Goal: Task Accomplishment & Management: Manage account settings

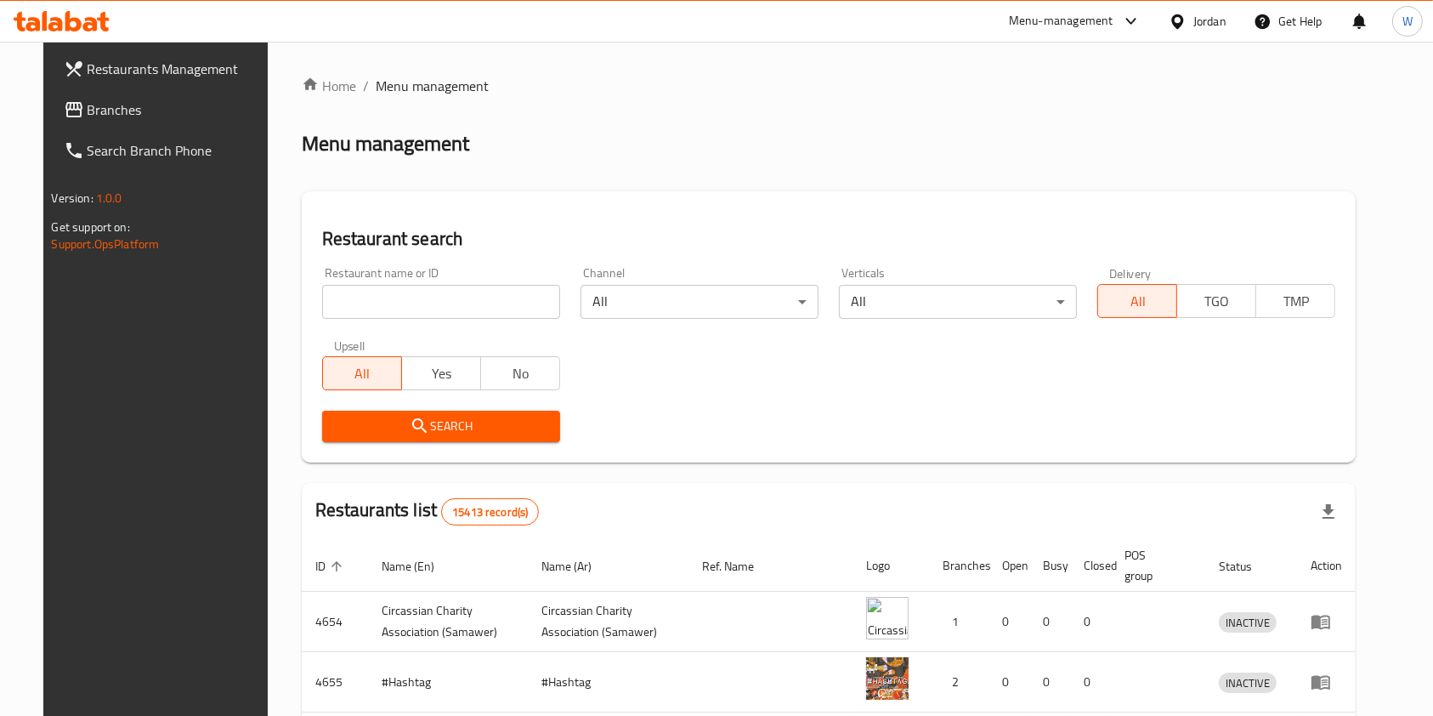
click at [421, 285] on input "search" at bounding box center [441, 302] width 238 height 34
type input "خ"
type input "[GEOGRAPHIC_DATA]"
click button "Search" at bounding box center [441, 425] width 238 height 31
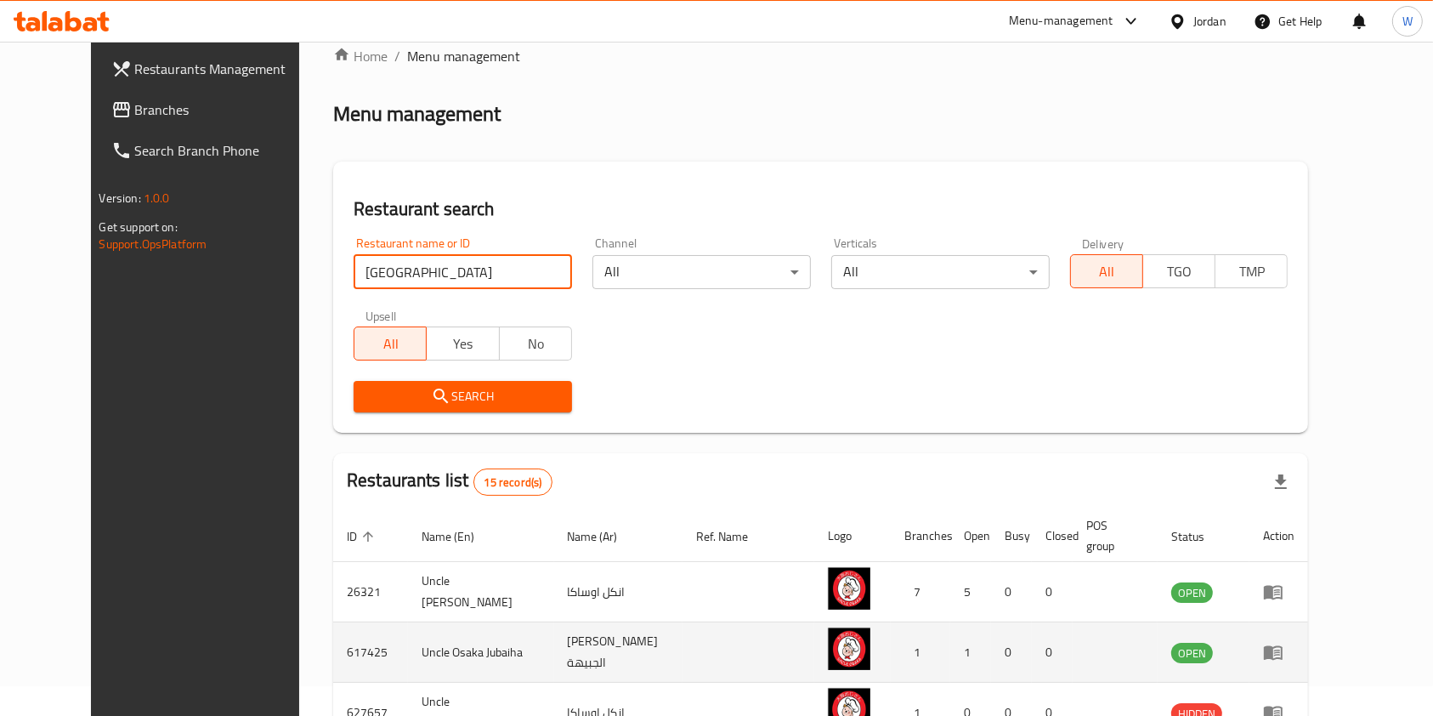
scroll to position [113, 0]
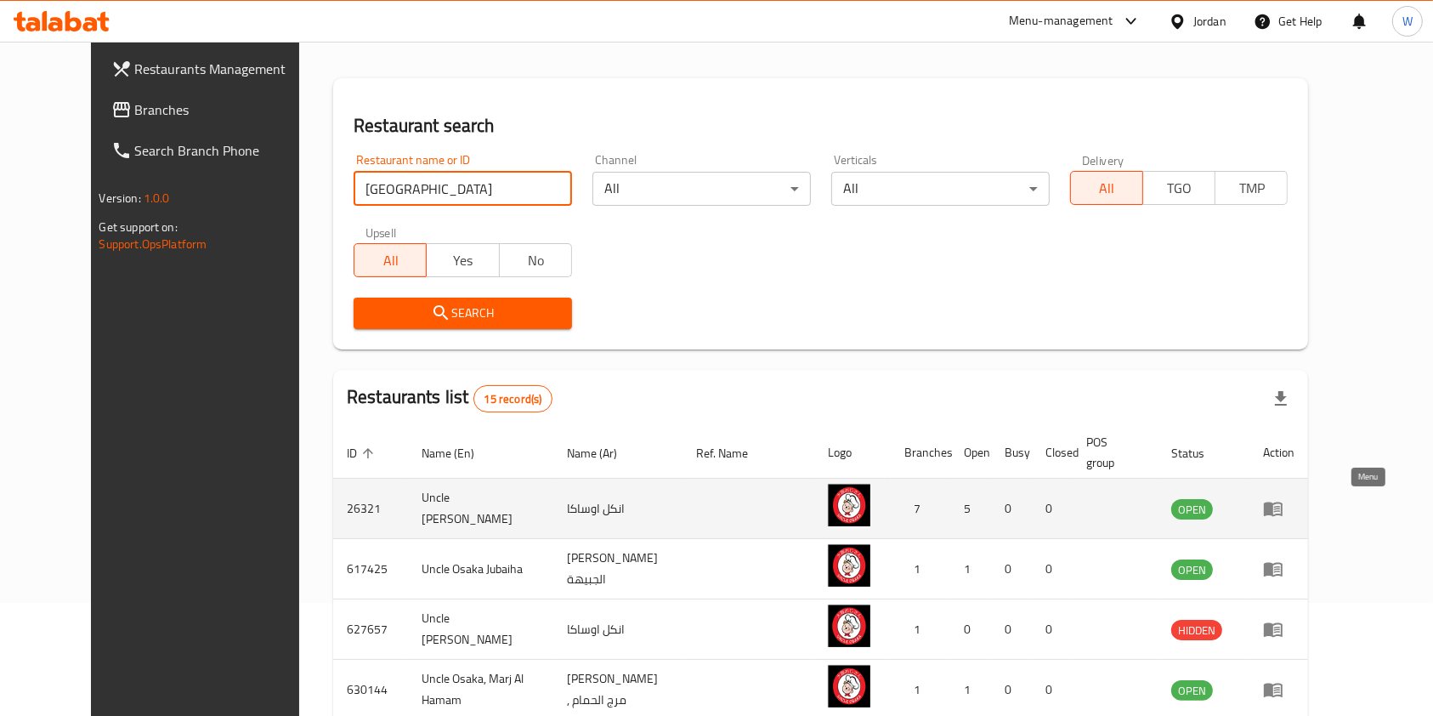
click at [1283, 517] on icon "enhanced table" at bounding box center [1273, 508] width 20 height 20
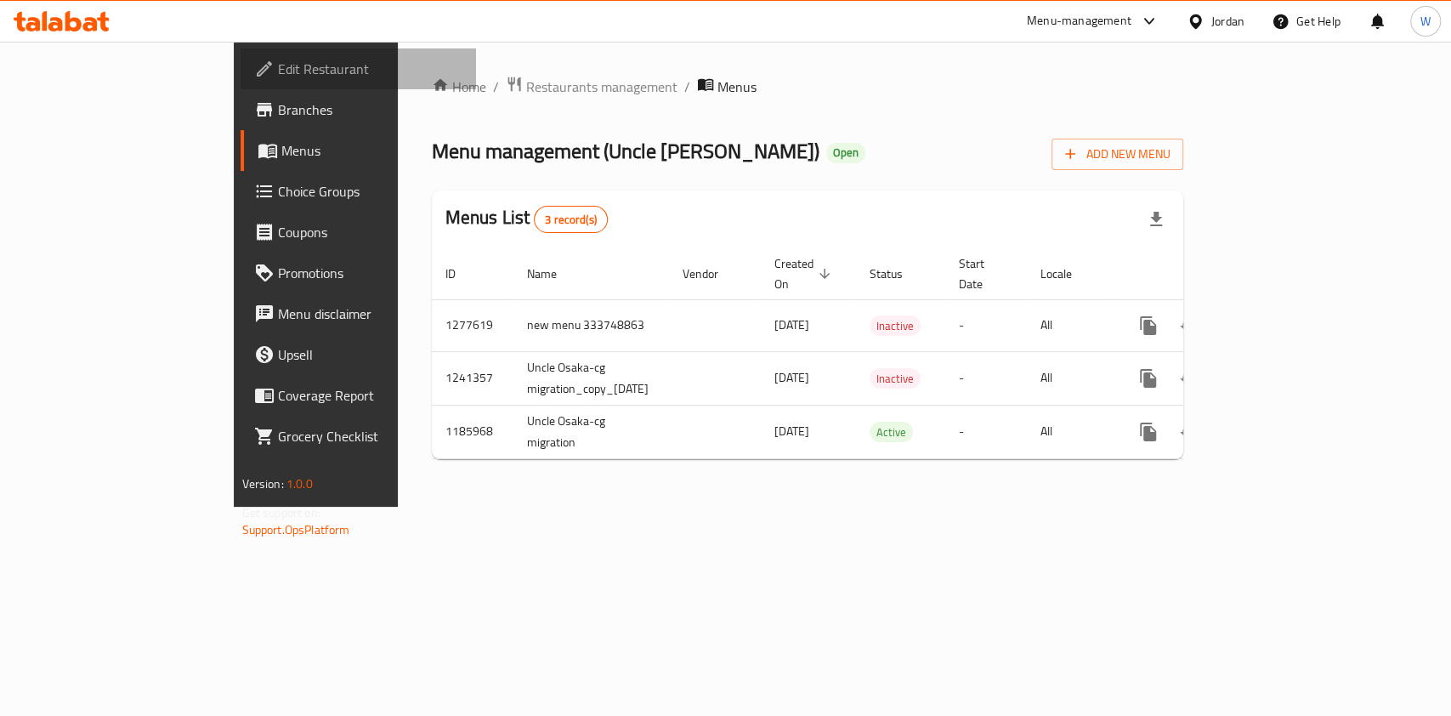
click at [278, 65] on span "Edit Restaurant" at bounding box center [370, 69] width 184 height 20
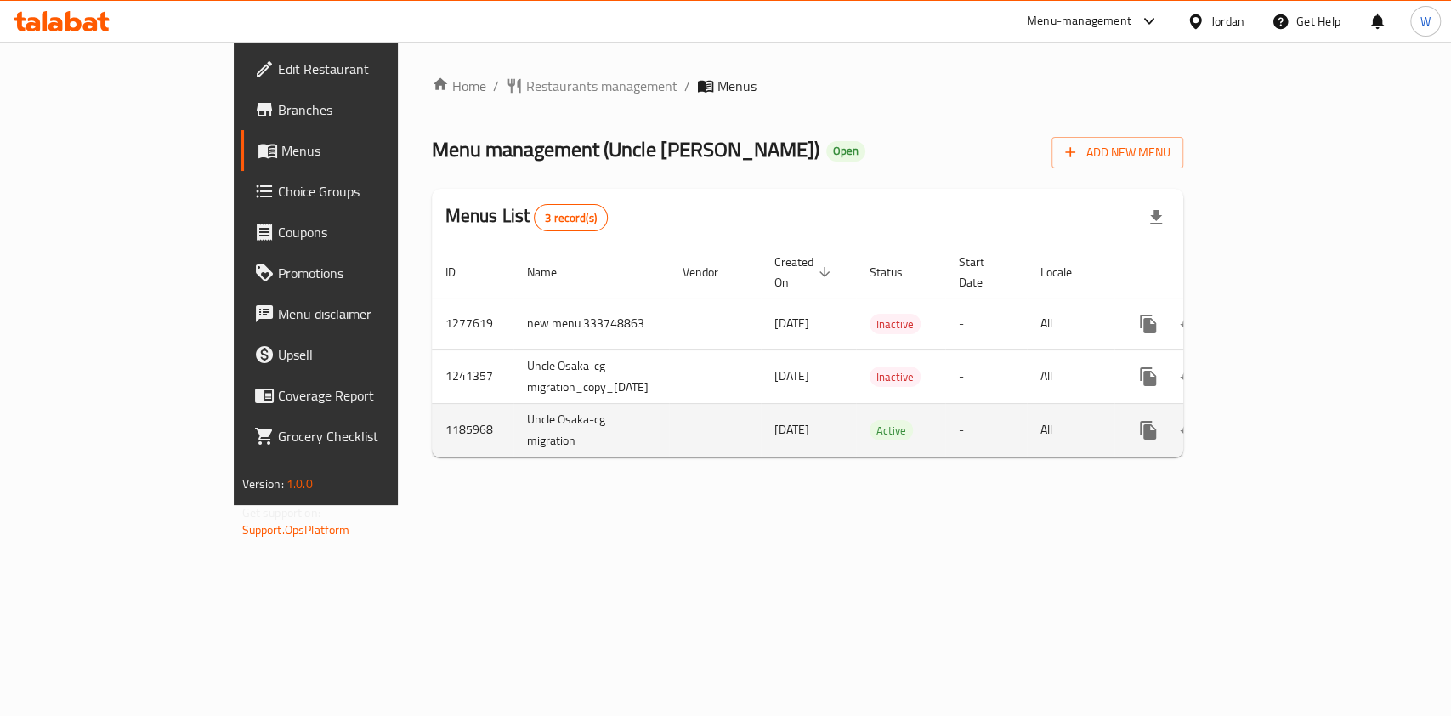
click at [1281, 420] on icon "enhanced table" at bounding box center [1270, 430] width 20 height 20
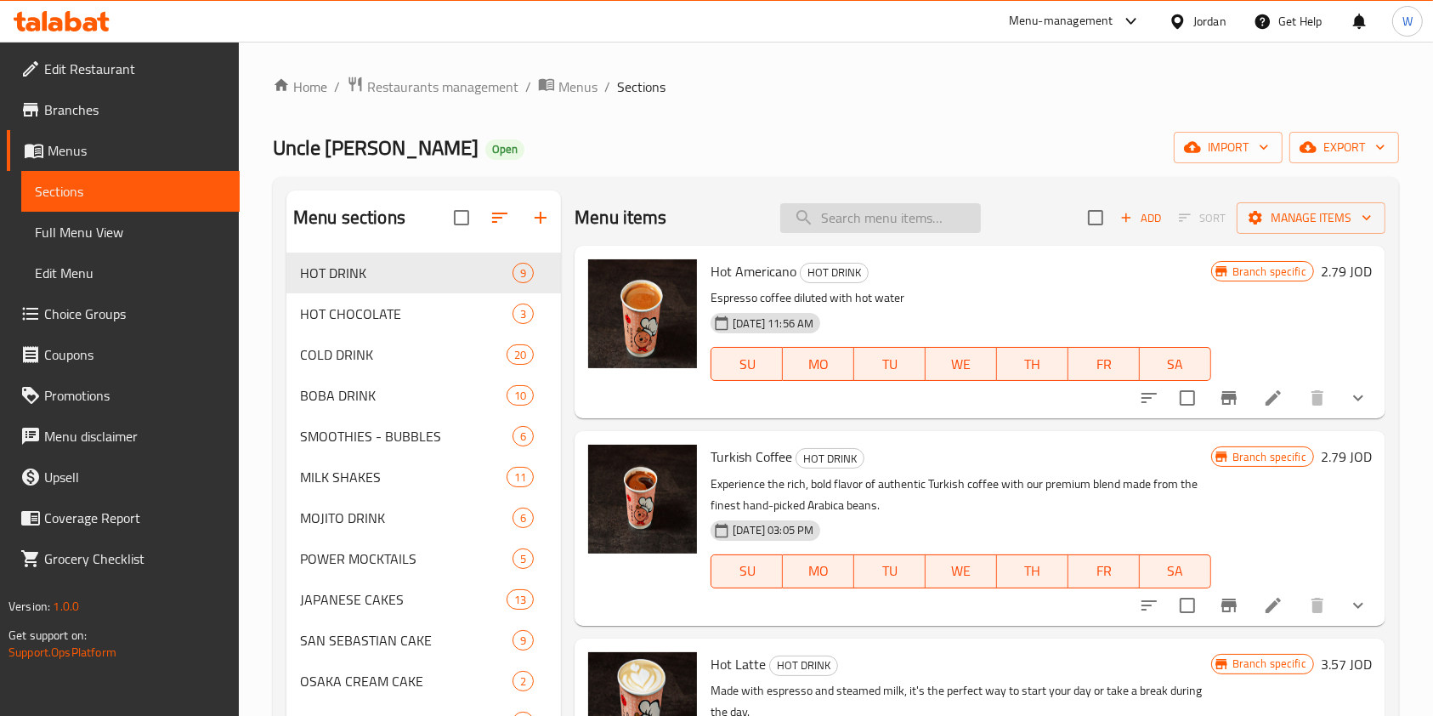
click at [902, 216] on input "search" at bounding box center [880, 218] width 201 height 30
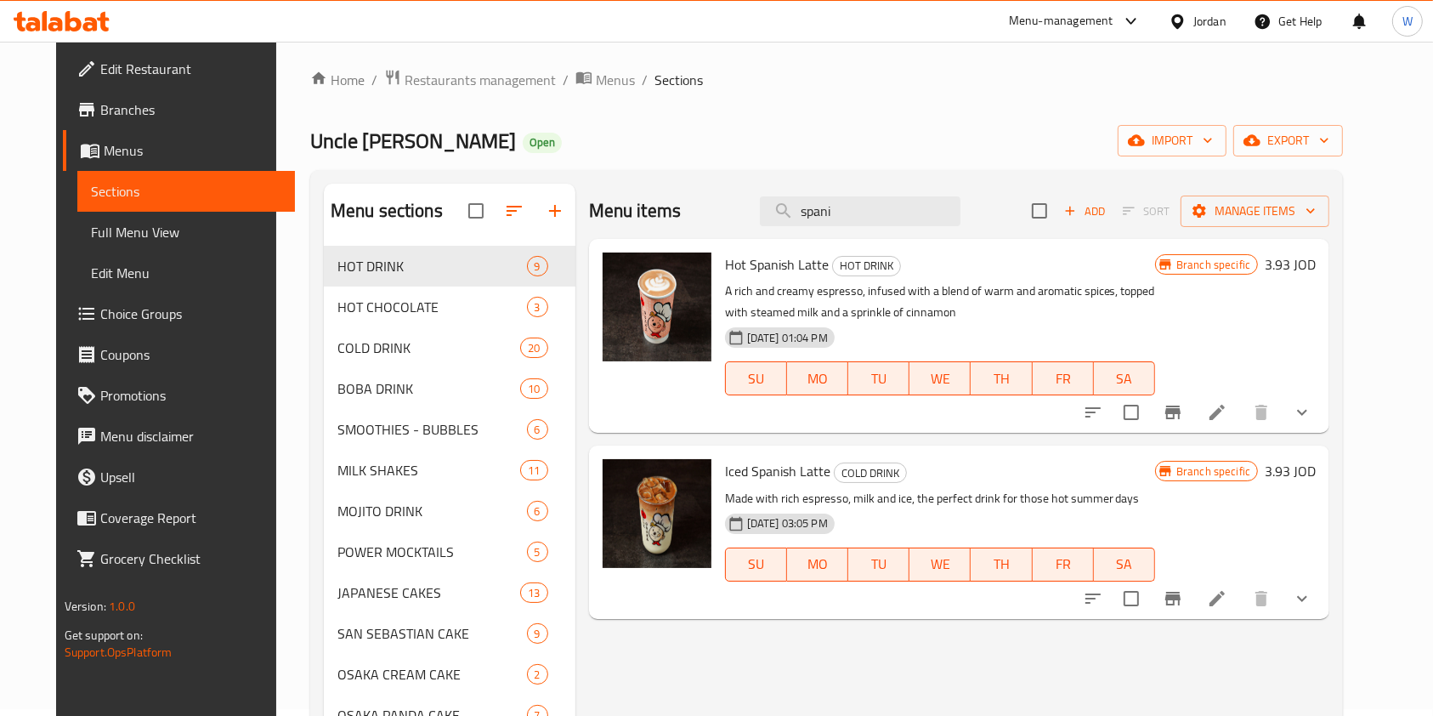
scroll to position [113, 0]
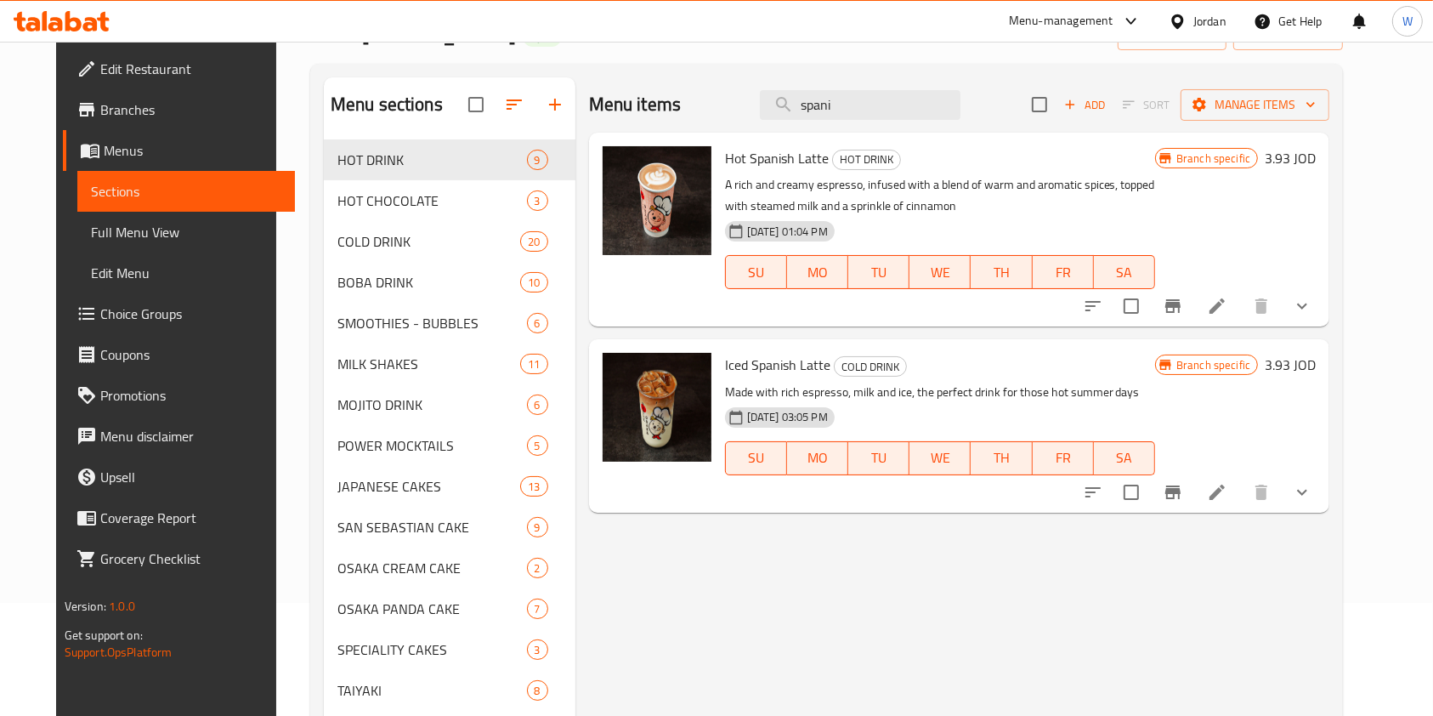
type input "spani"
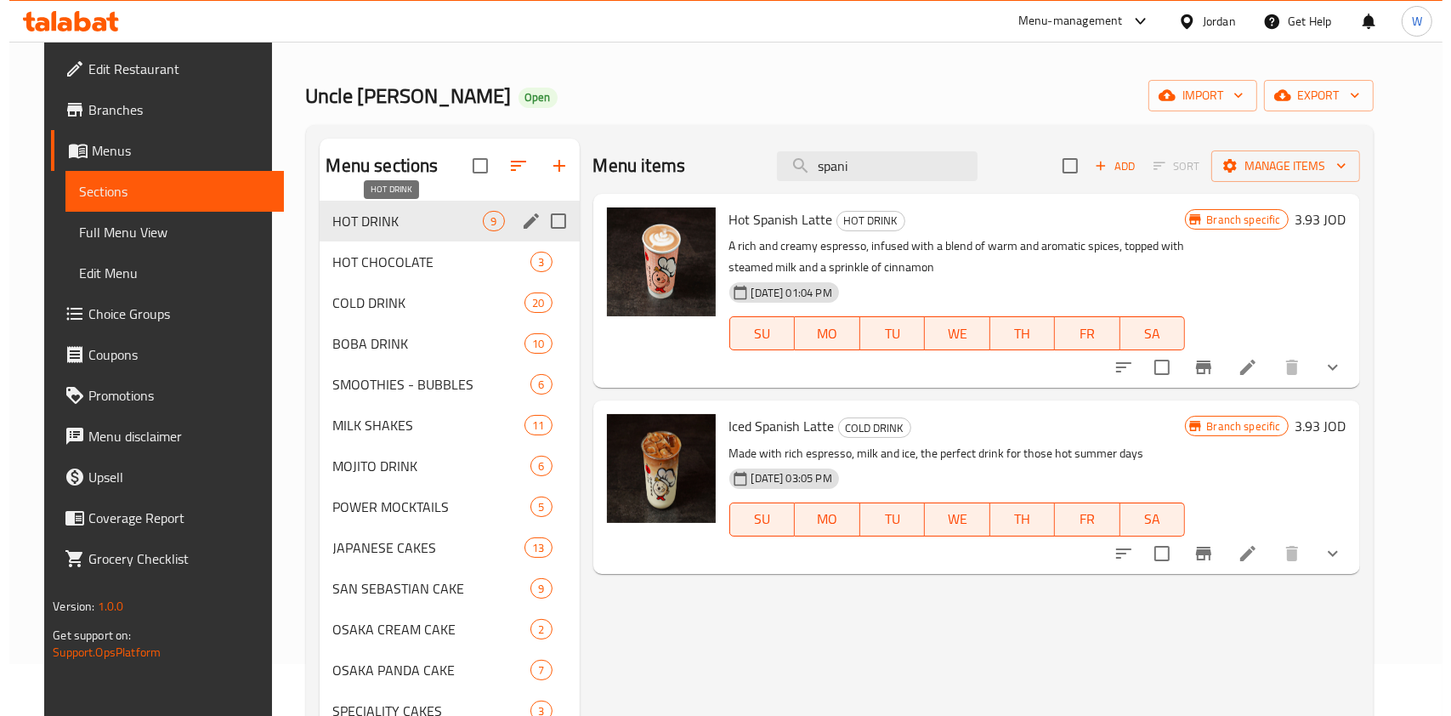
scroll to position [0, 0]
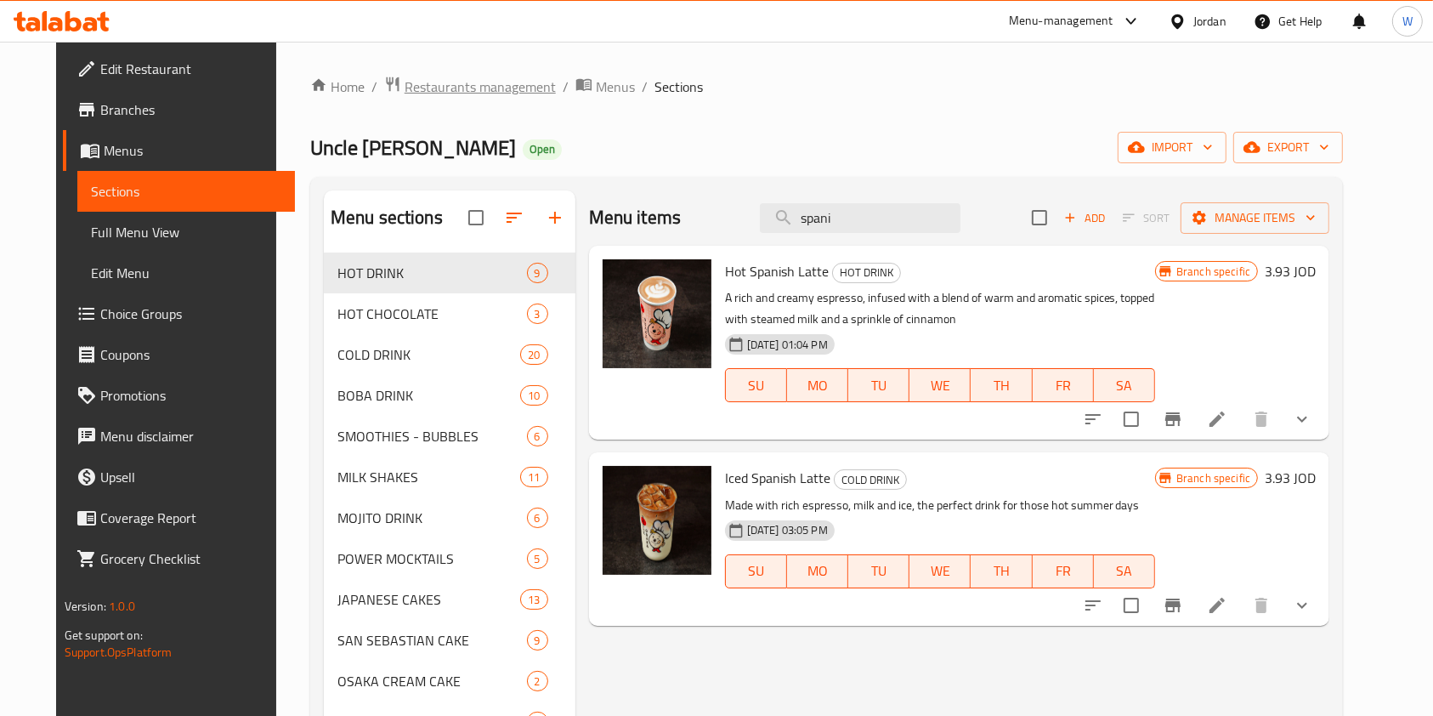
click at [405, 77] on span "Restaurants management" at bounding box center [480, 86] width 151 height 20
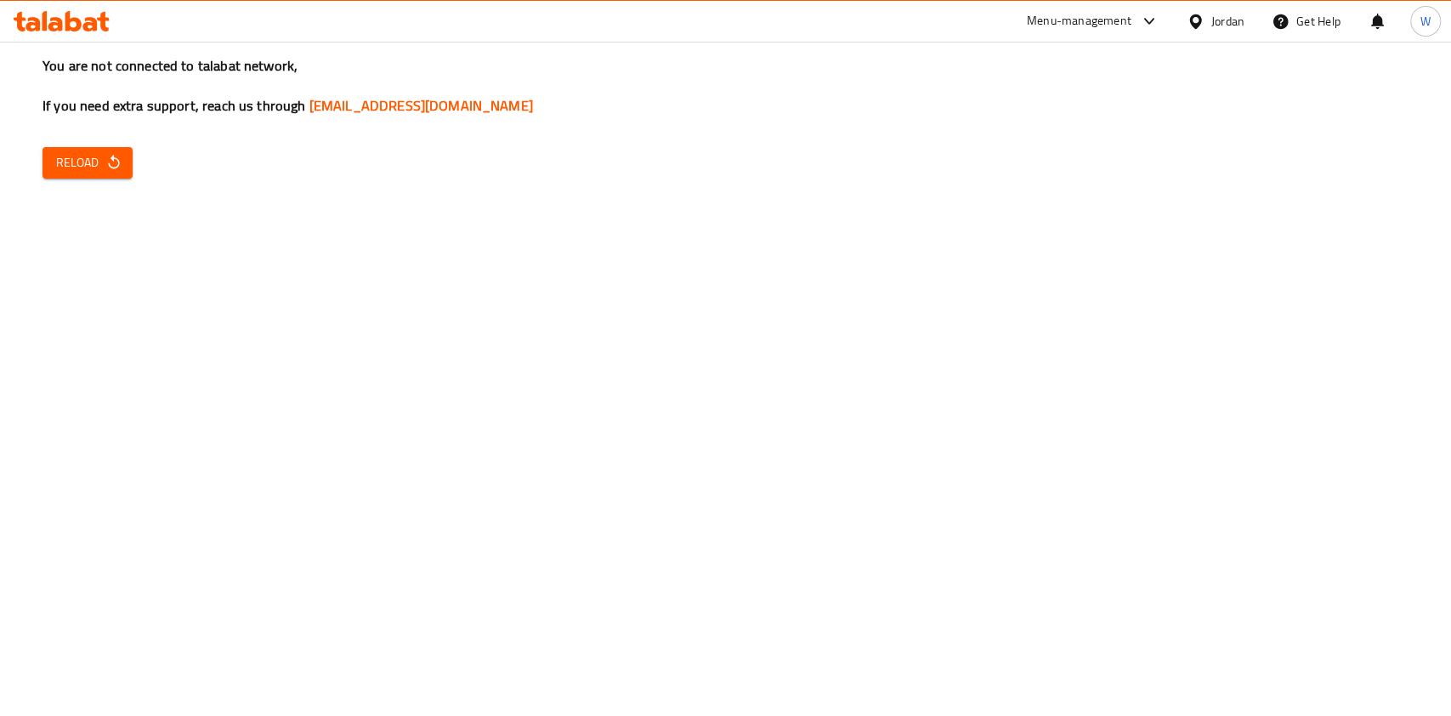
click at [100, 158] on span "Reload" at bounding box center [87, 162] width 63 height 21
click at [125, 160] on button "Reload" at bounding box center [87, 162] width 90 height 31
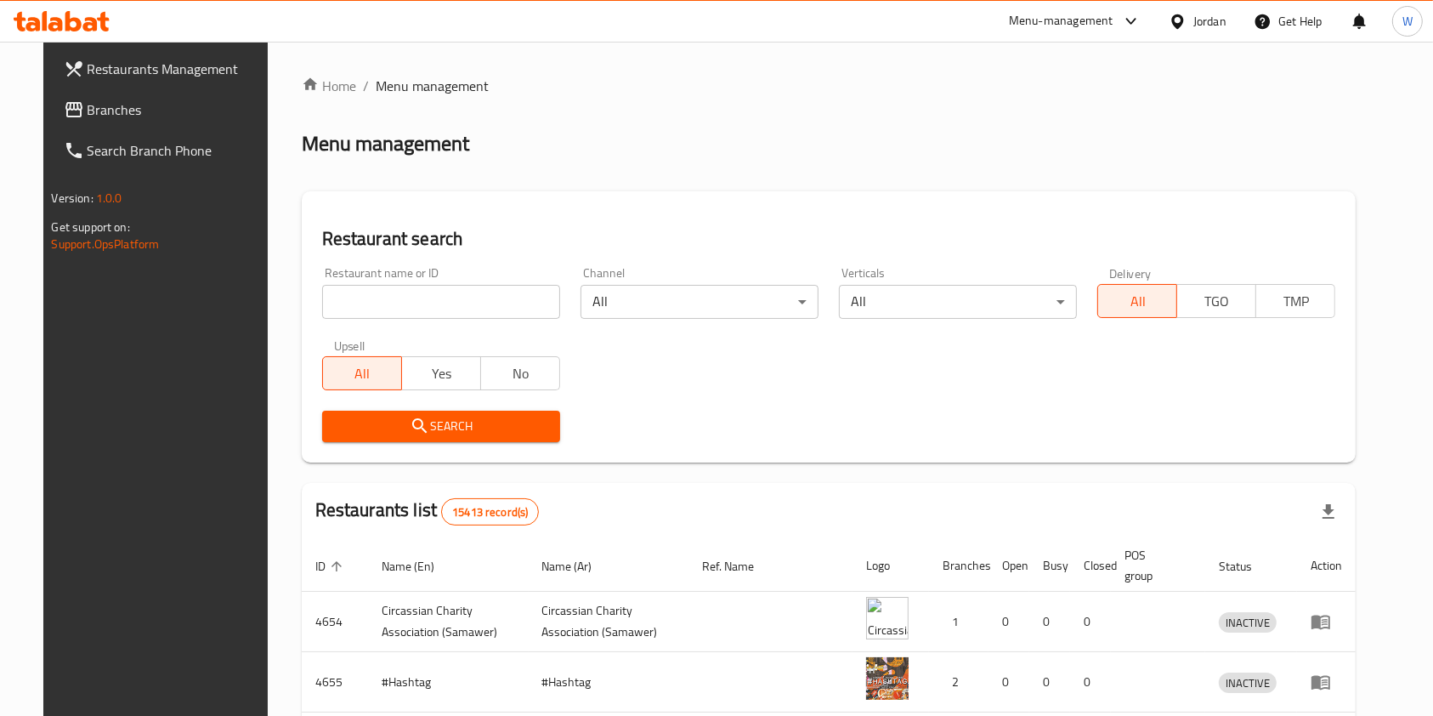
click at [376, 314] on input "search" at bounding box center [441, 302] width 238 height 34
type input "خ"
click at [399, 298] on input "search" at bounding box center [441, 302] width 238 height 34
type input "[GEOGRAPHIC_DATA]"
click button "Search" at bounding box center [441, 425] width 238 height 31
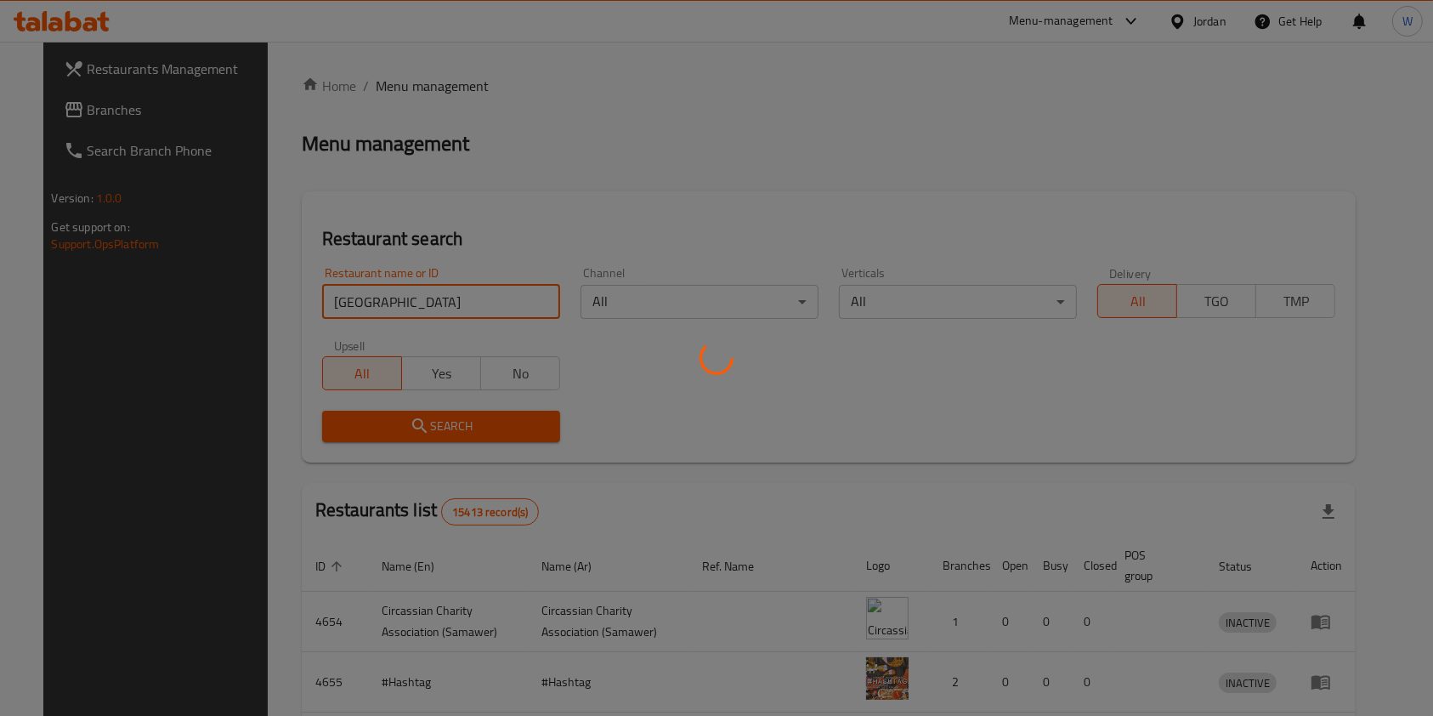
click button "Search" at bounding box center [441, 425] width 238 height 31
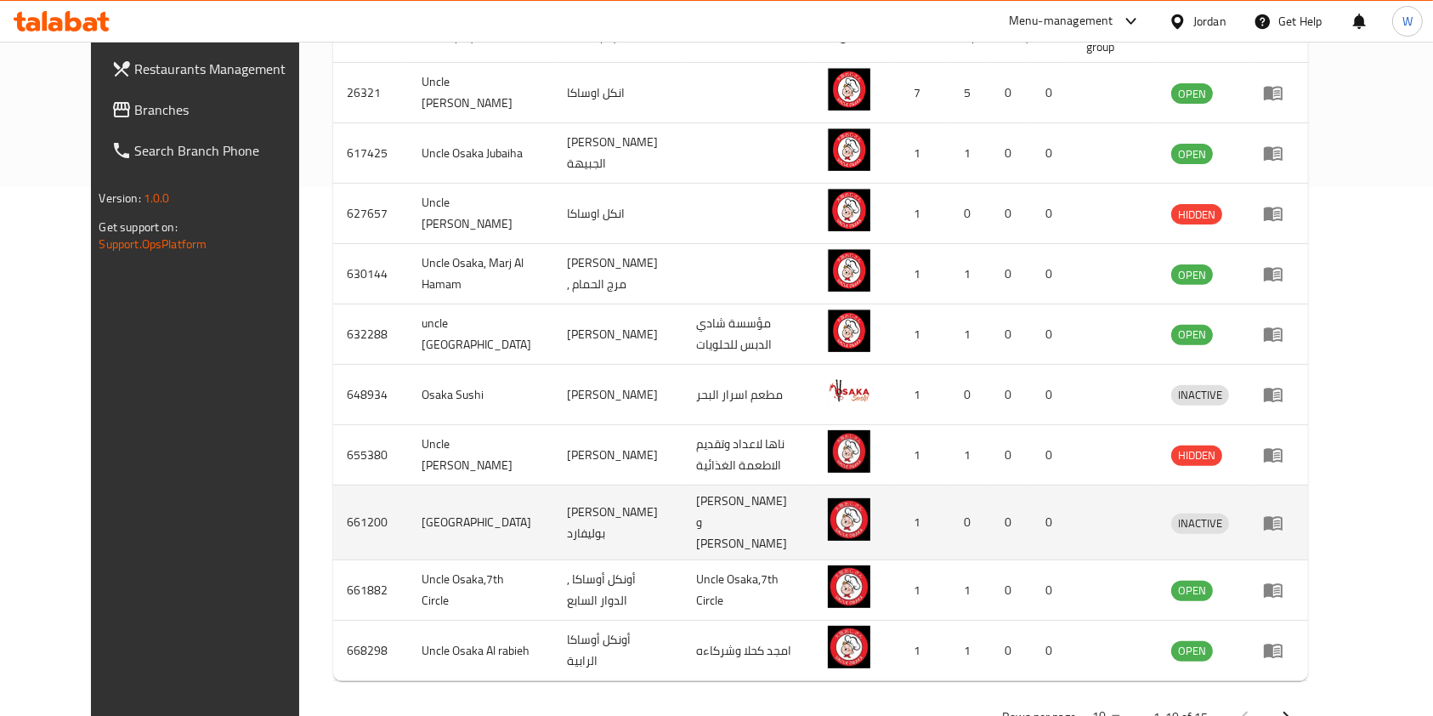
scroll to position [564, 0]
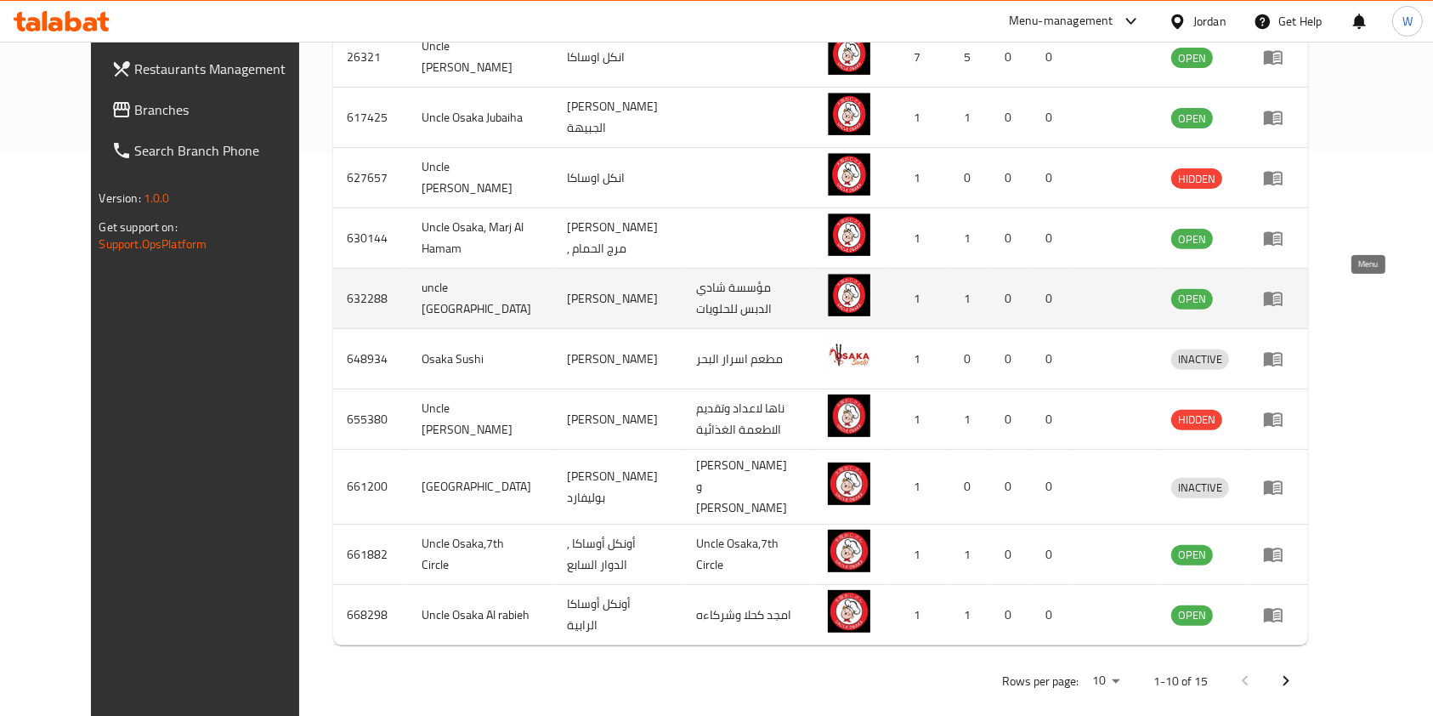
click at [1282, 295] on icon "enhanced table" at bounding box center [1273, 299] width 19 height 14
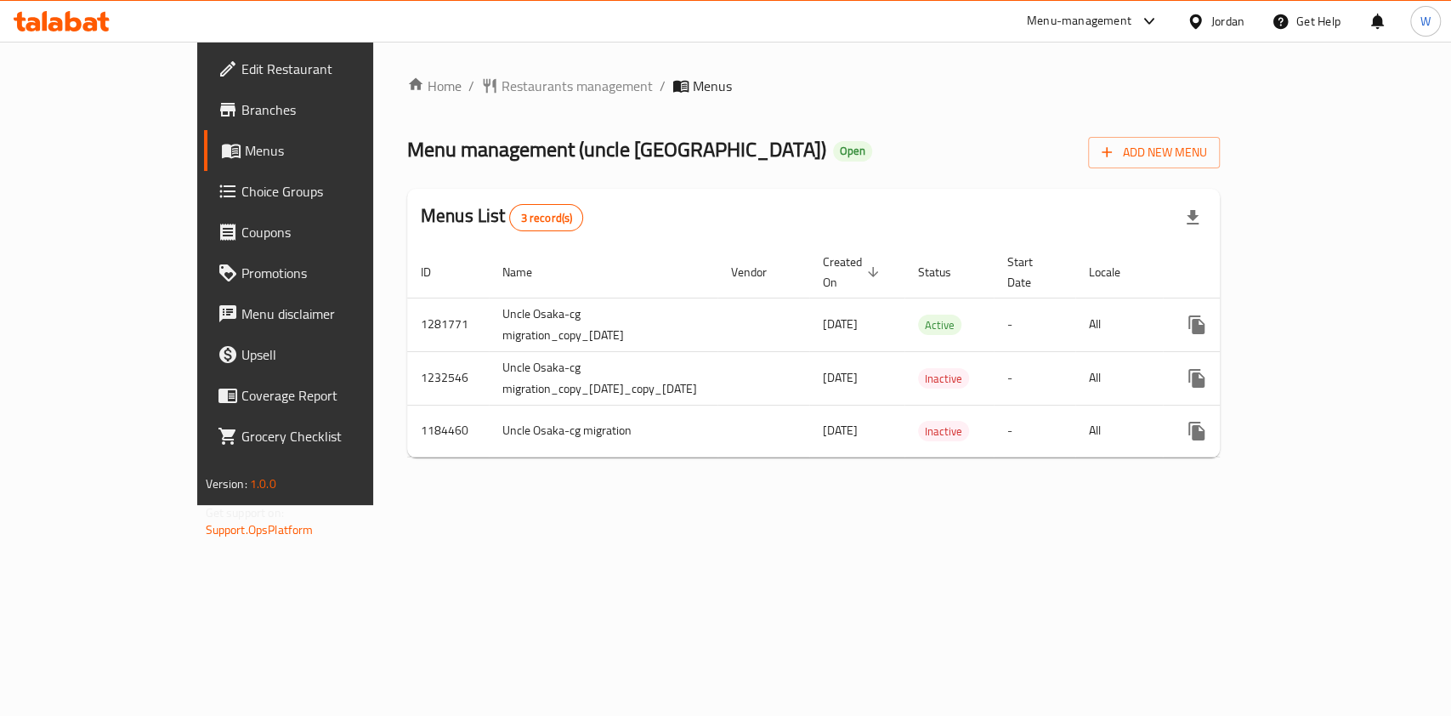
click at [241, 106] on span "Branches" at bounding box center [333, 109] width 184 height 20
